Goal: Use online tool/utility: Utilize a website feature to perform a specific function

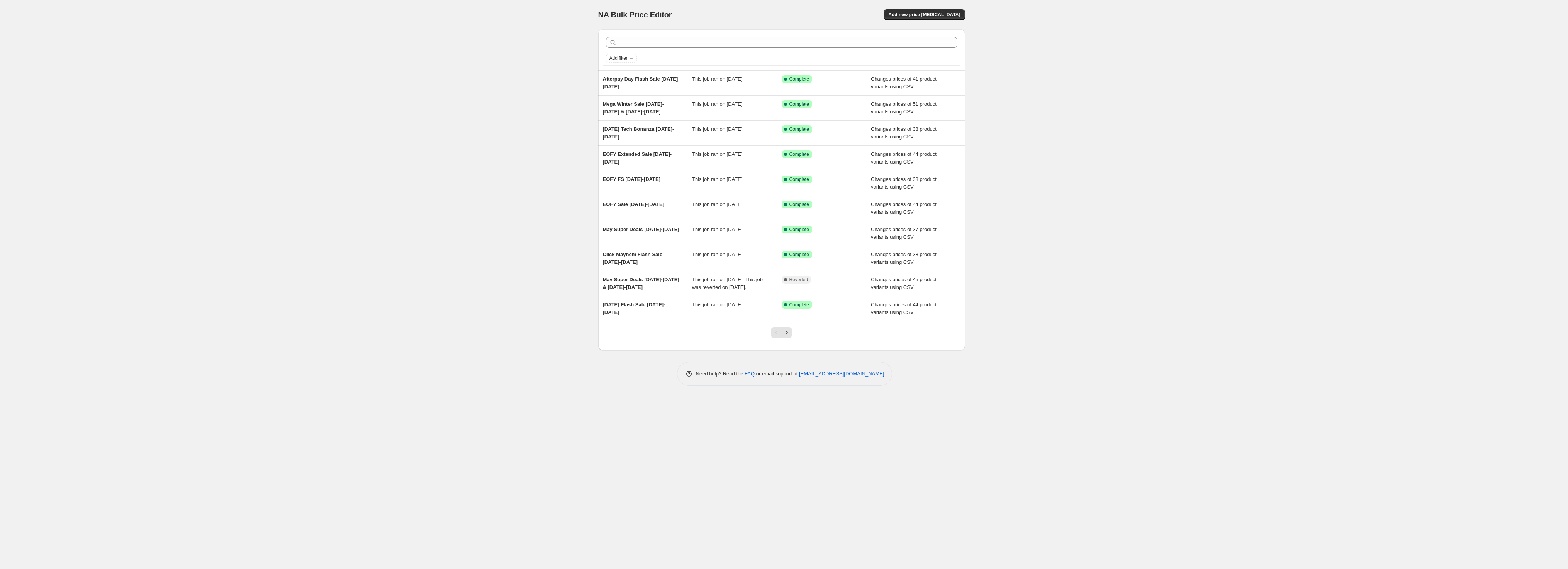
click at [1028, 408] on div "NA Bulk Price Editor. This page is ready NA Bulk Price Editor Add new price cha…" at bounding box center [781, 284] width 1563 height 569
click at [929, 21] on div "NA Bulk Price Editor. This page is ready NA Bulk Price Editor Add new price cha…" at bounding box center [781, 14] width 367 height 29
click at [931, 18] on button "Add new price change job" at bounding box center [924, 14] width 81 height 11
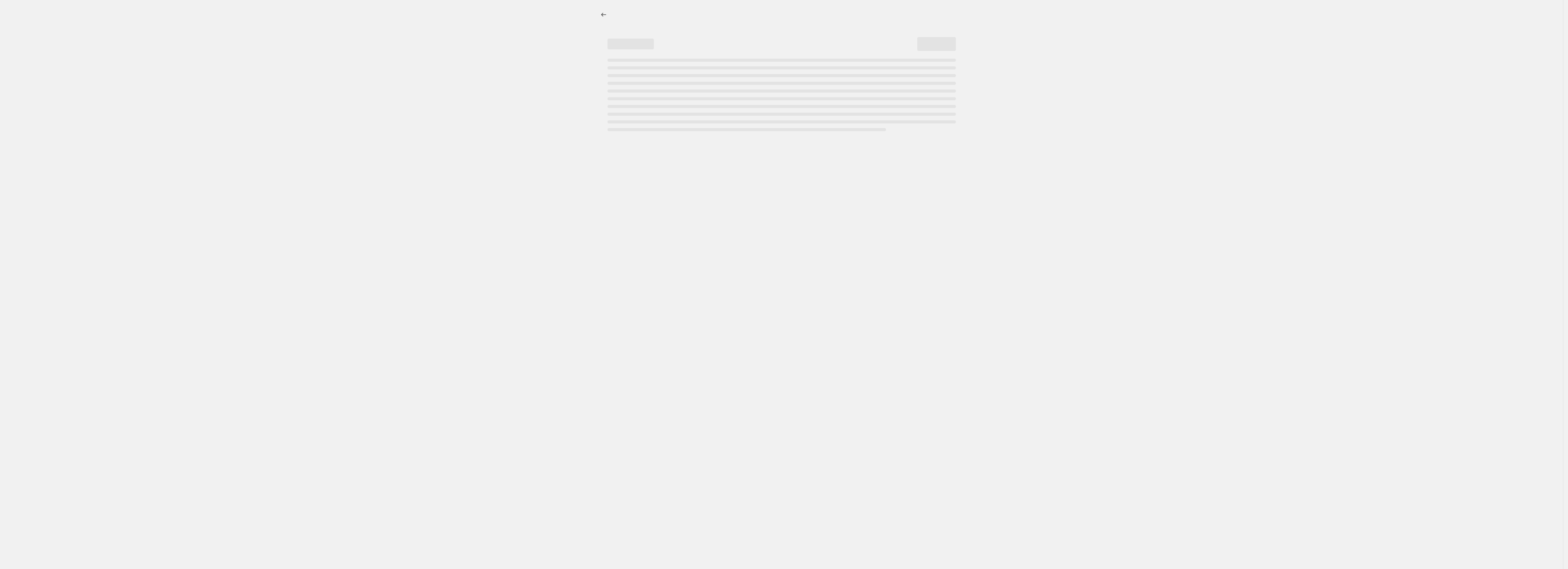
select select "percentage"
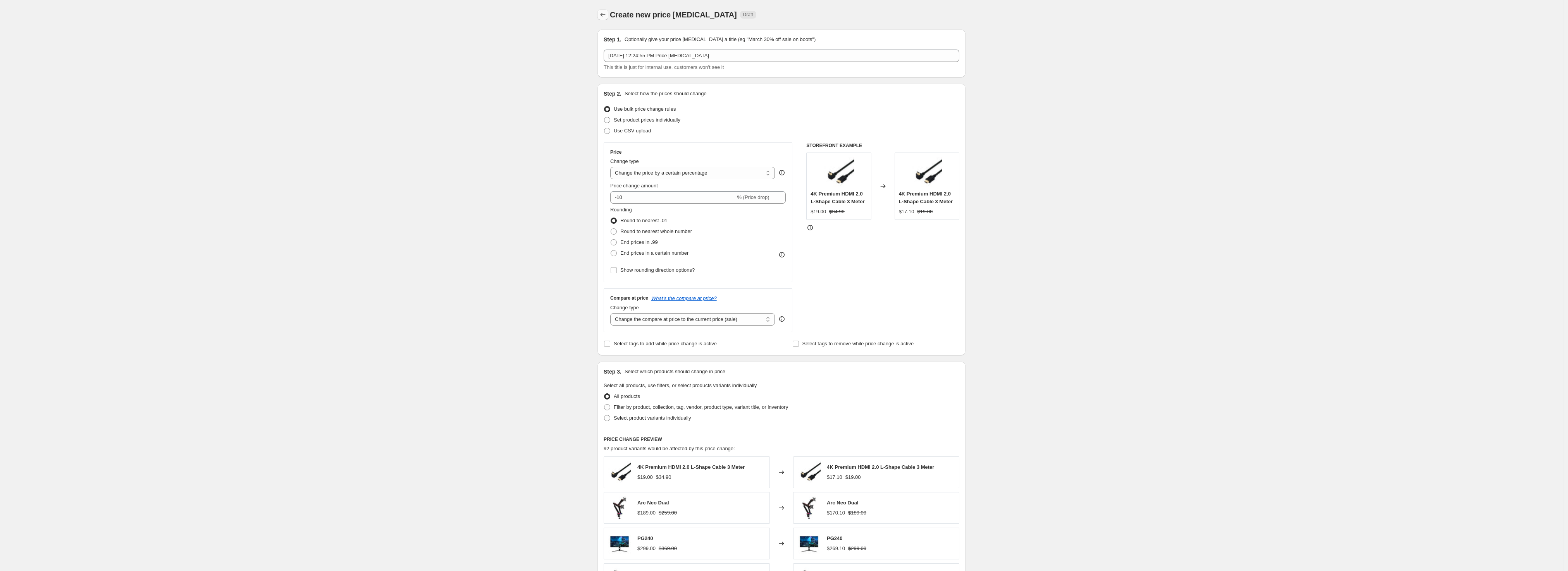
click at [602, 17] on icon "Price change jobs" at bounding box center [603, 14] width 8 height 8
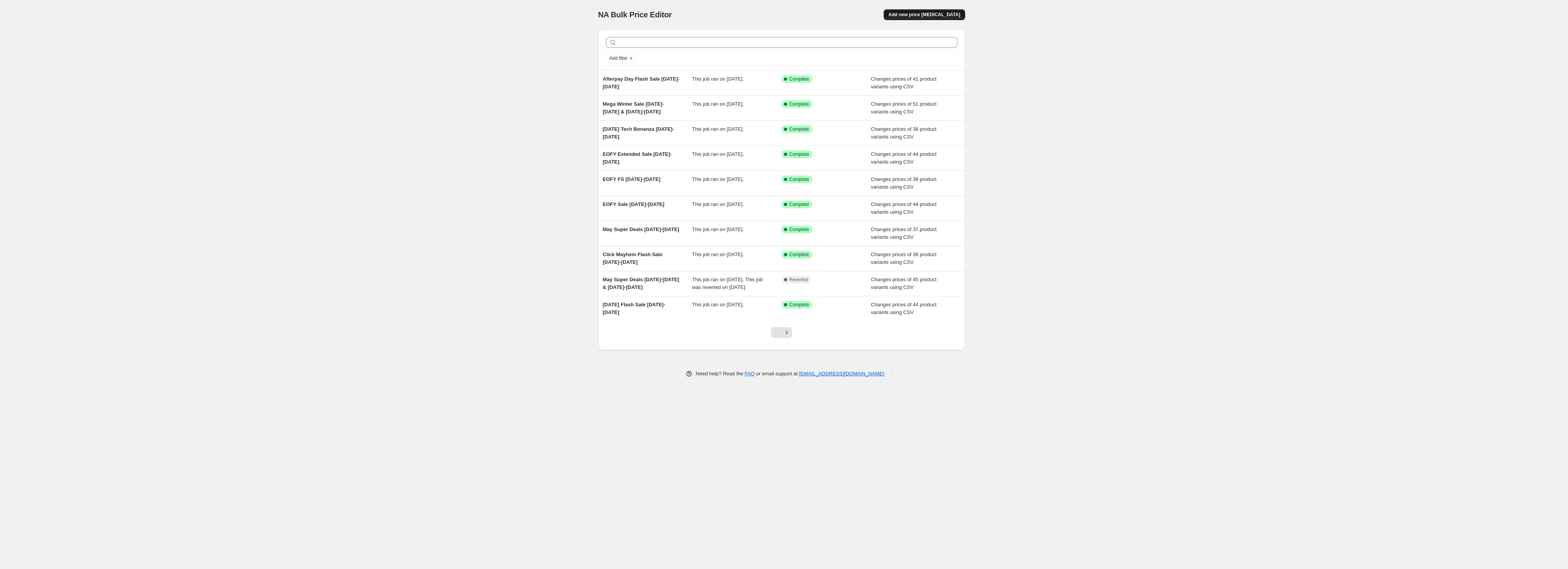
click at [935, 17] on span "Add new price change job" at bounding box center [924, 14] width 72 height 6
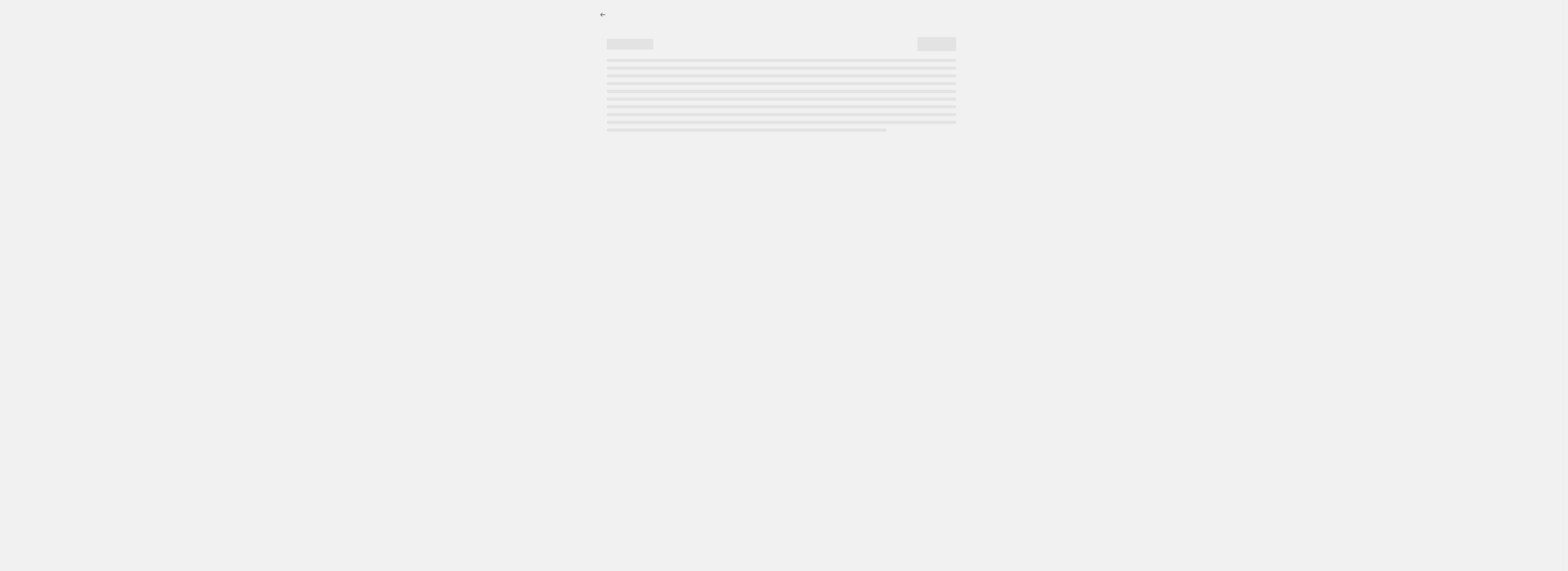
select select "percentage"
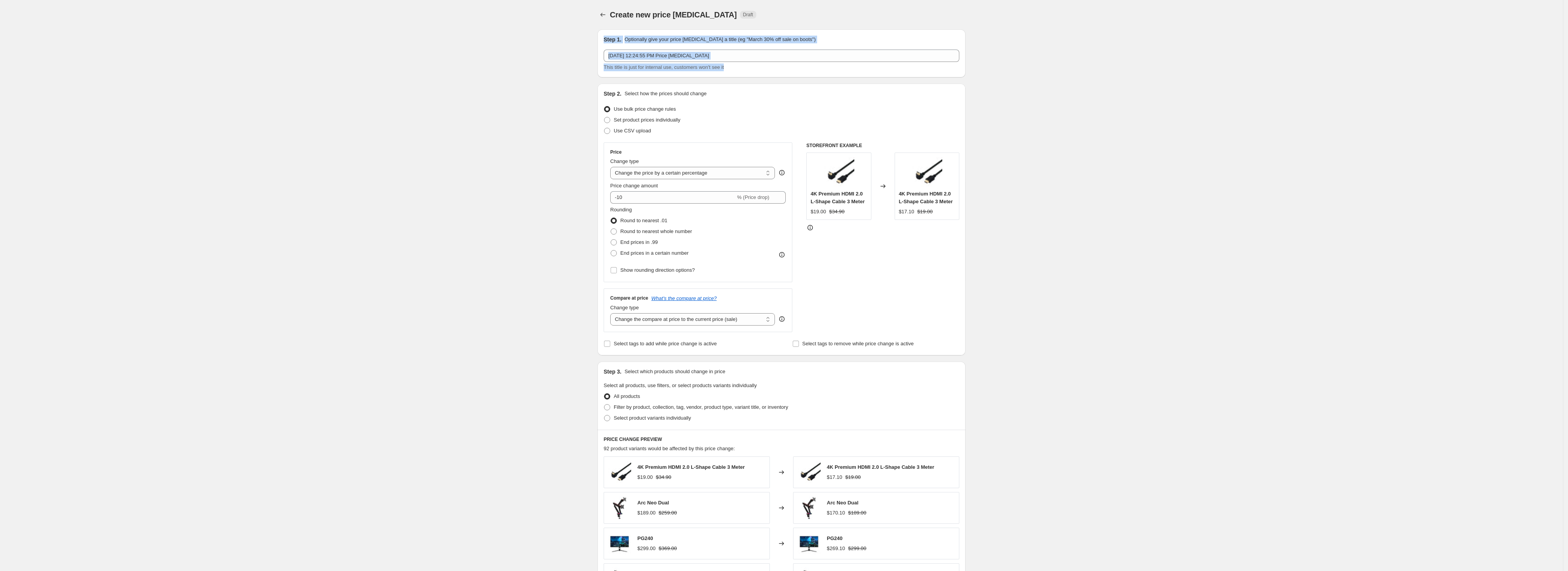
drag, startPoint x: 763, startPoint y: 70, endPoint x: 495, endPoint y: 42, distance: 269.5
click at [495, 42] on div "Create new price change job. This page is ready Create new price change job Dra…" at bounding box center [781, 387] width 1563 height 774
click at [708, 50] on input "Sep 8, 2025, 12:24:55 PM Price change job" at bounding box center [781, 56] width 356 height 13
click at [469, 43] on div "Create new price change job. This page is ready Create new price change job Dra…" at bounding box center [781, 387] width 1563 height 774
type input "Spring Super Deals 8 Sep - 30 Oct 2025"
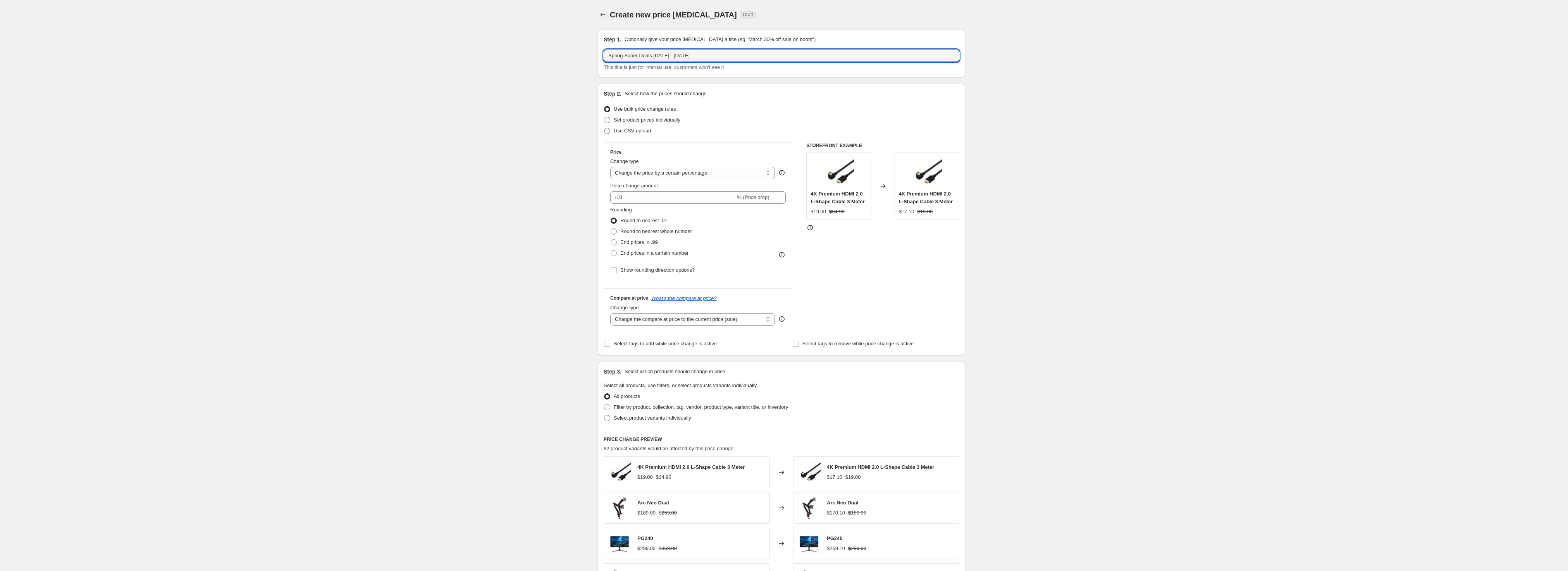
click at [627, 135] on label "Use CSV upload" at bounding box center [627, 130] width 47 height 11
click at [604, 128] on input "Use CSV upload" at bounding box center [604, 128] width 1 height 1
radio input "true"
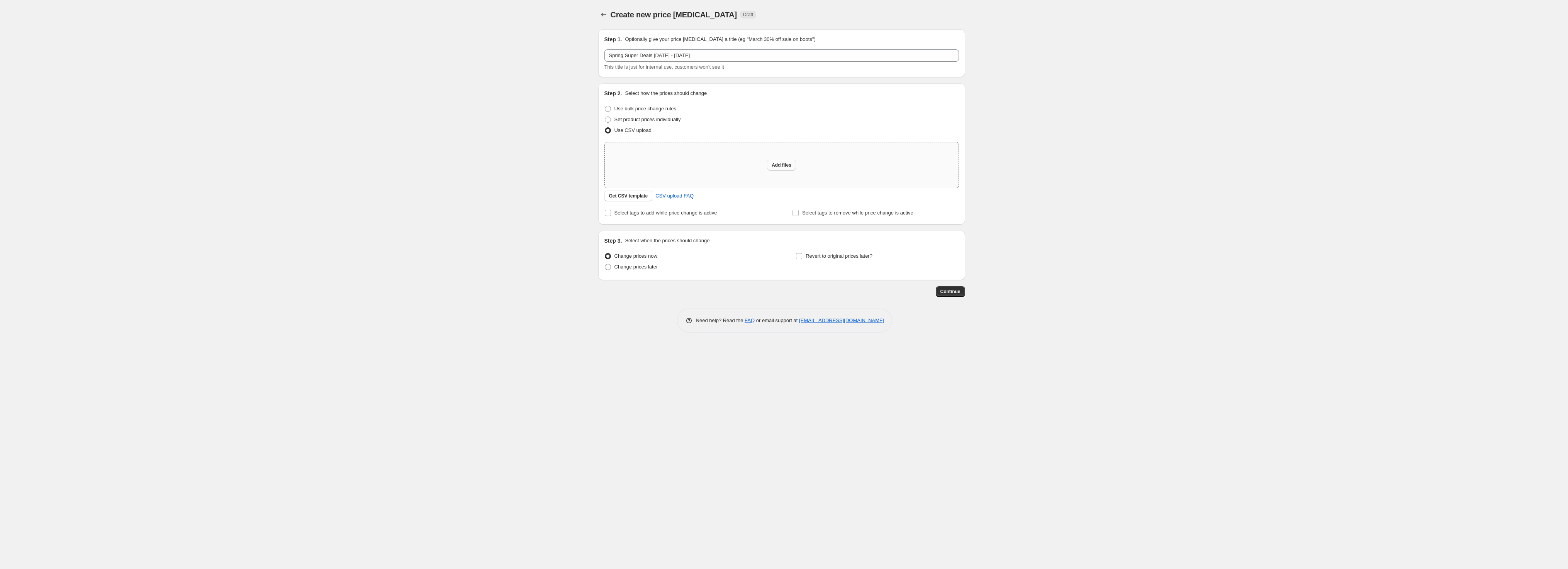
click at [792, 166] on button "Add files" at bounding box center [781, 165] width 29 height 11
click at [627, 201] on button "Get CSV template" at bounding box center [628, 196] width 48 height 11
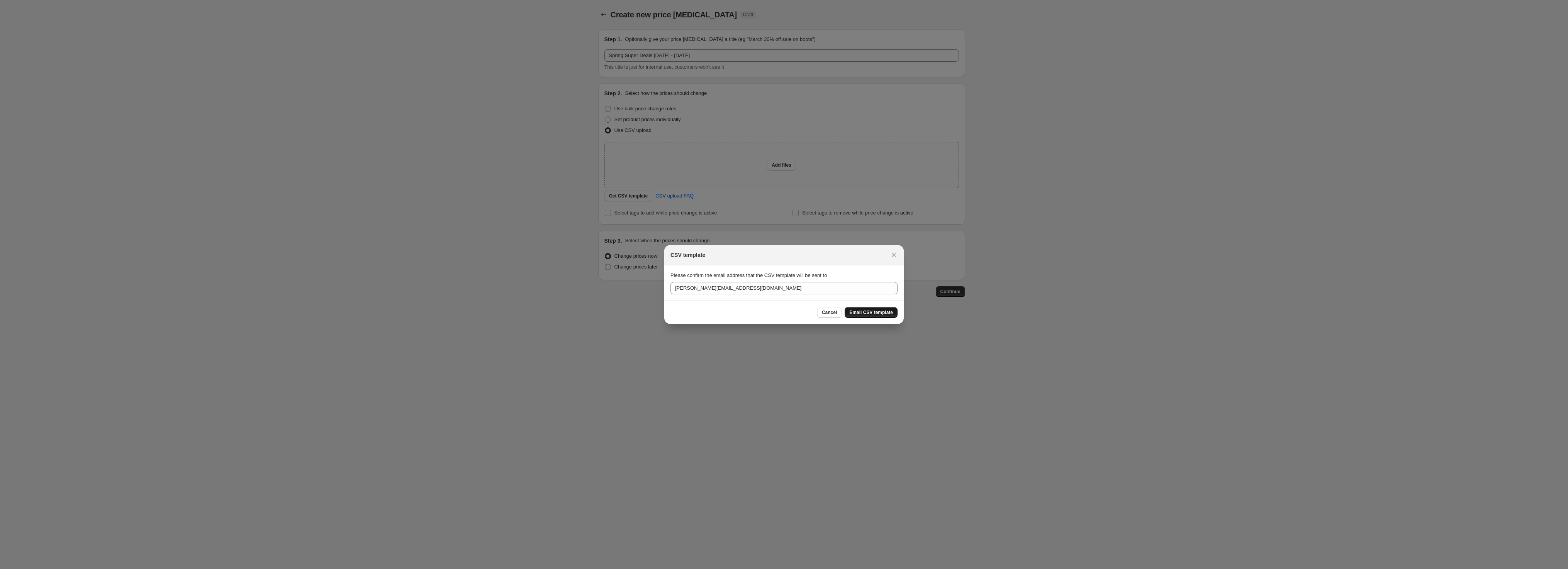
click at [857, 316] on button "Email CSV template" at bounding box center [871, 312] width 53 height 11
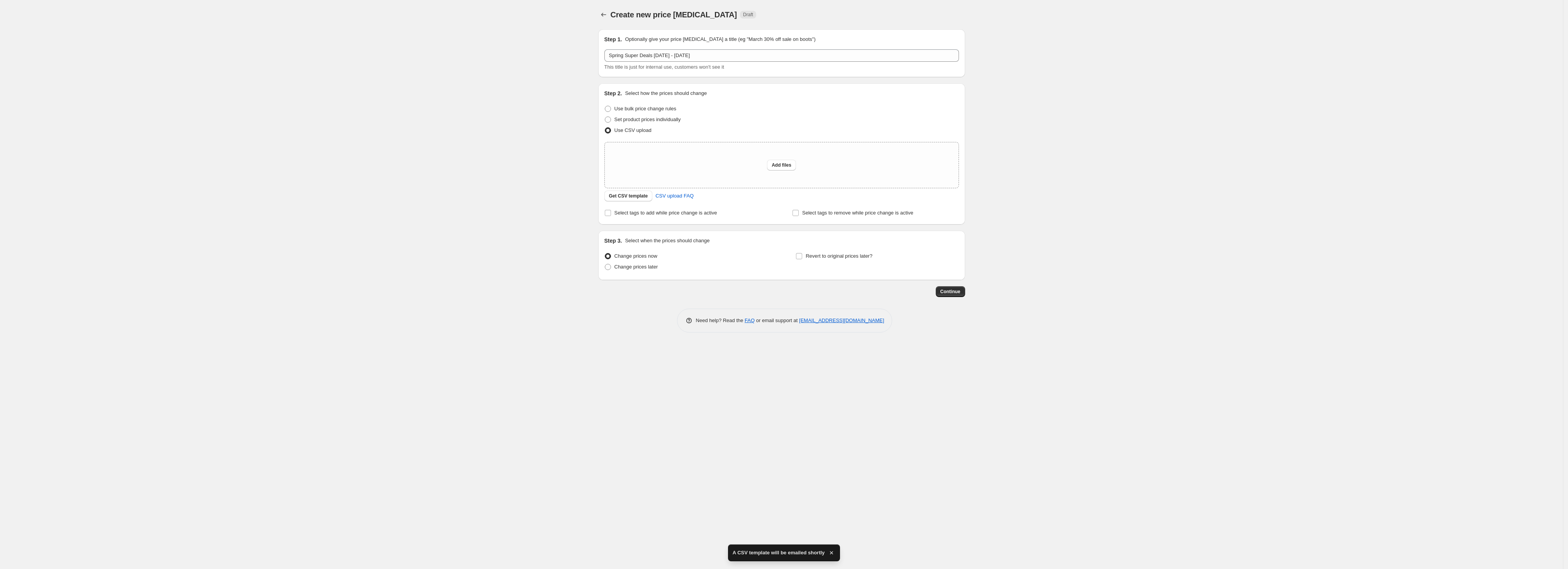
click at [990, 392] on div "Create new price change job. This page is ready Create new price change job Dra…" at bounding box center [781, 284] width 1563 height 569
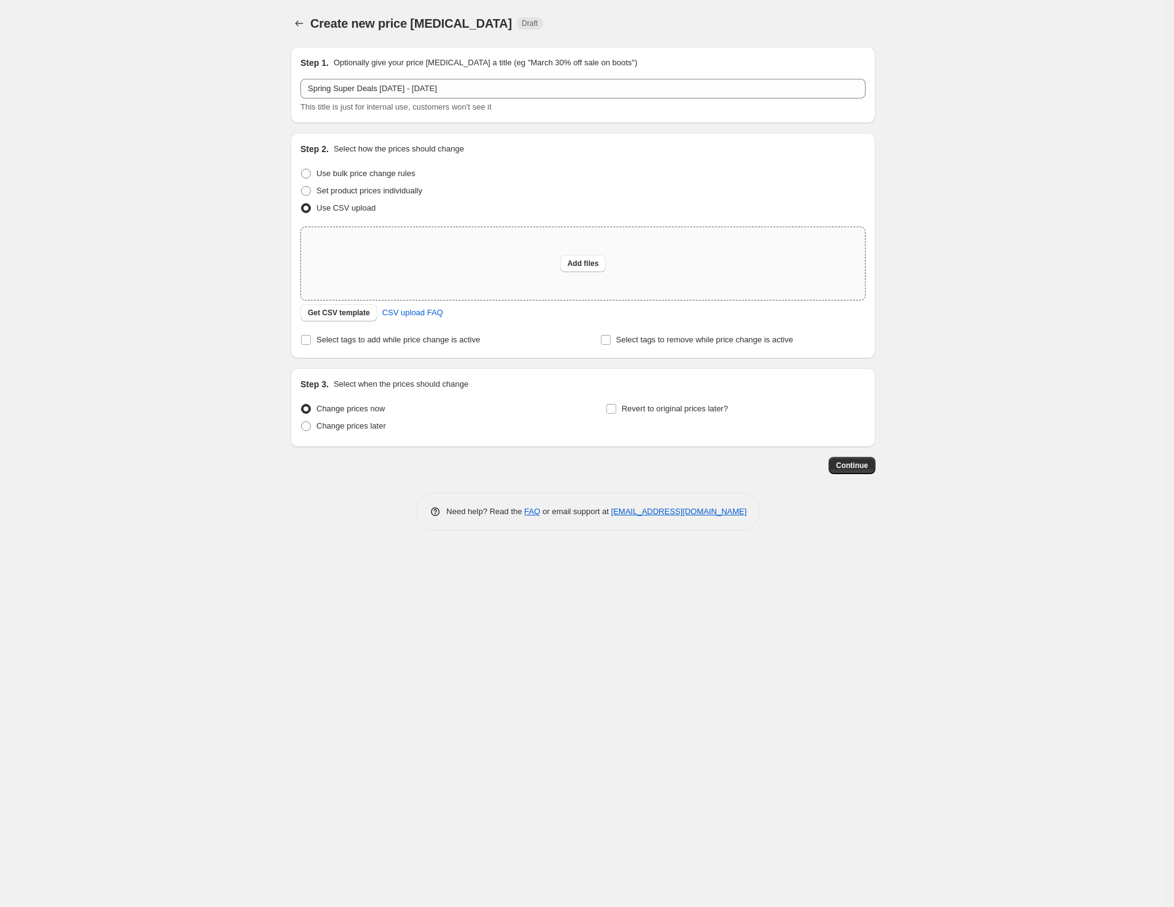
click at [577, 273] on div "Add files" at bounding box center [583, 263] width 564 height 73
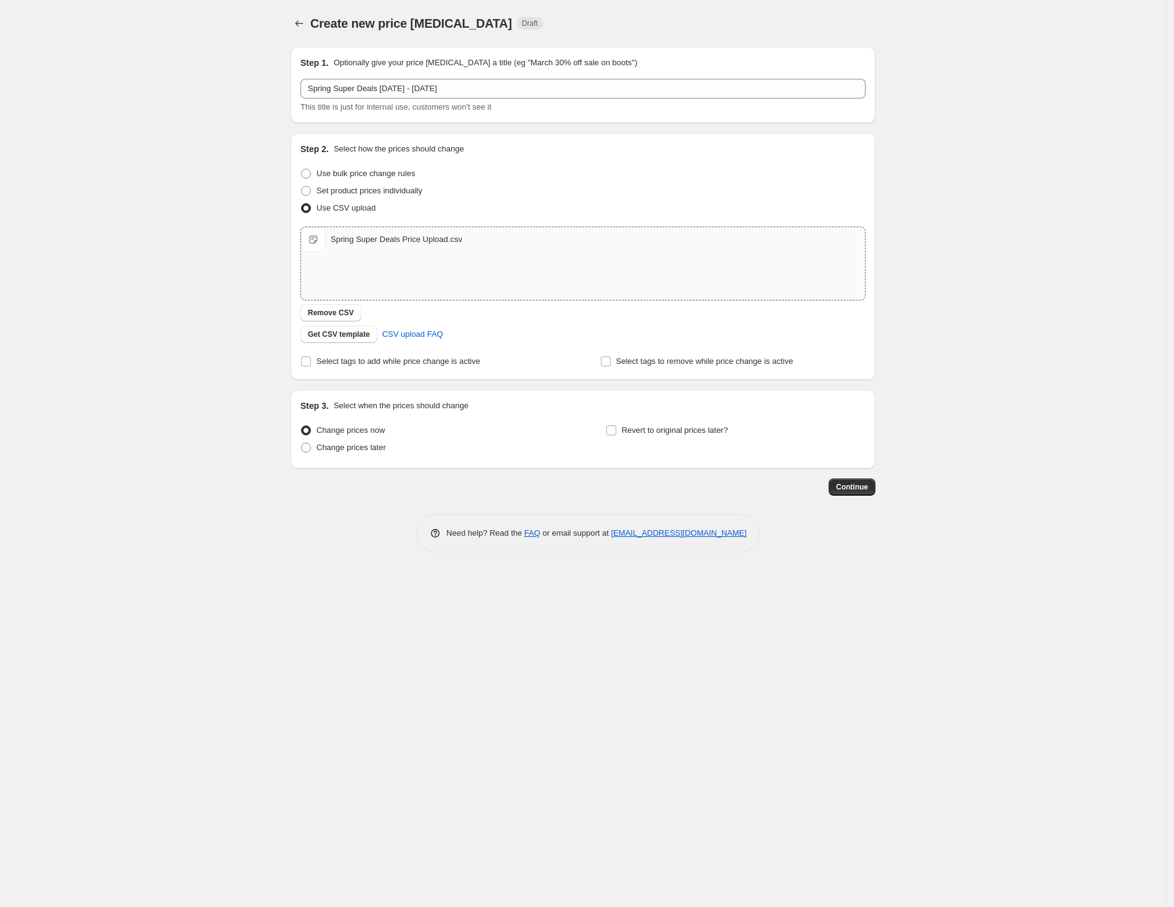
type input "C:\fakepath\Spring Super Deals Price Upload.csv"
click at [842, 467] on div "Step 3. Select when the prices should change Change prices now Change prices la…" at bounding box center [583, 429] width 585 height 79
click at [855, 488] on span "Continue" at bounding box center [852, 487] width 32 height 10
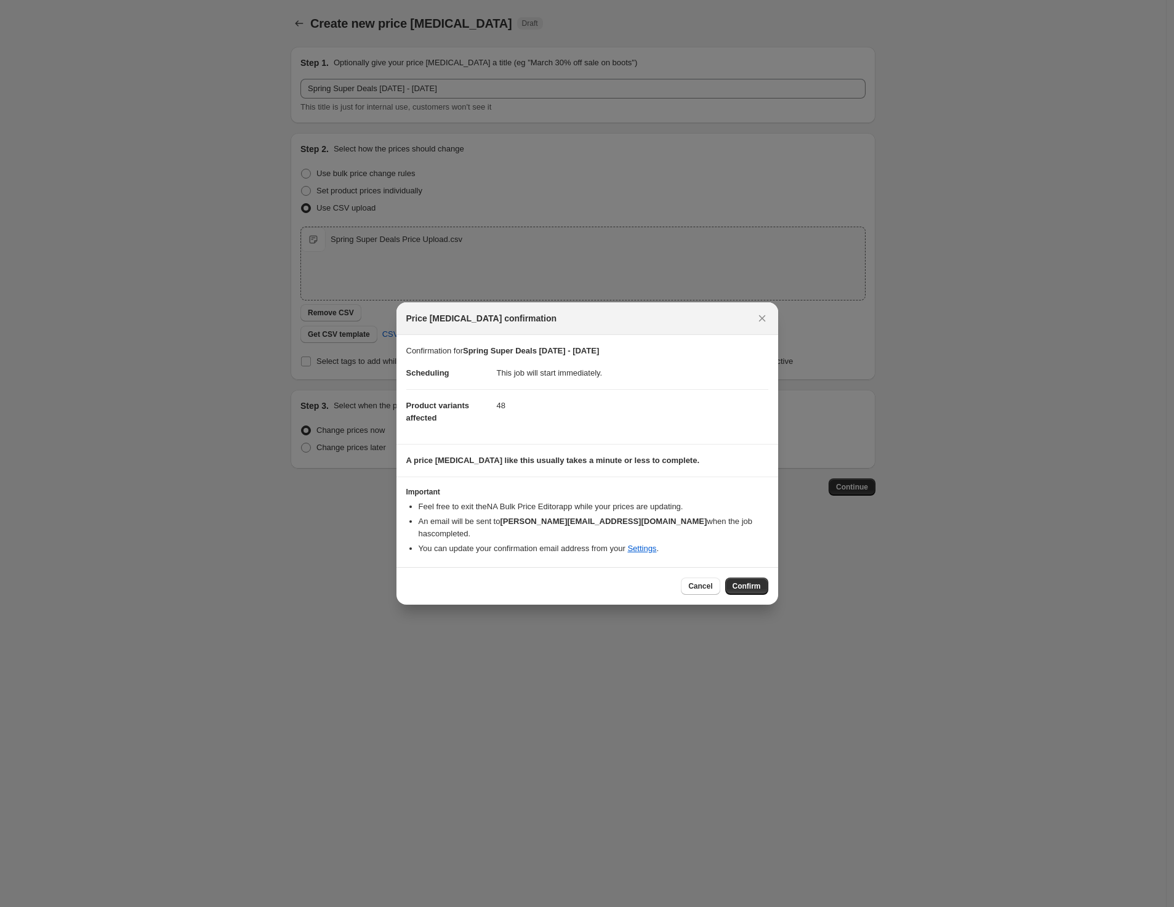
drag, startPoint x: 755, startPoint y: 588, endPoint x: 863, endPoint y: 587, distance: 107.8
click at [754, 588] on button "Confirm" at bounding box center [746, 586] width 43 height 17
